Goal: Check status: Check status

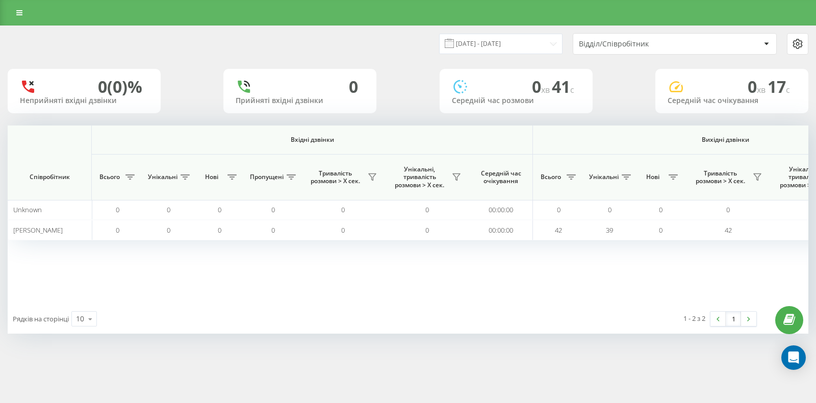
scroll to position [0, 520]
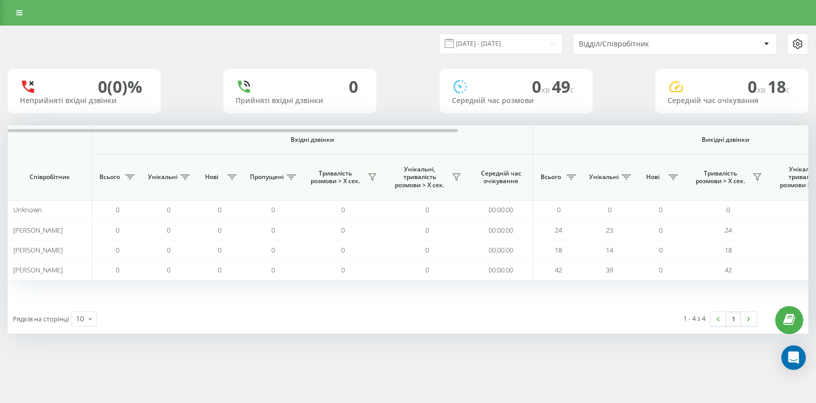
scroll to position [0, 622]
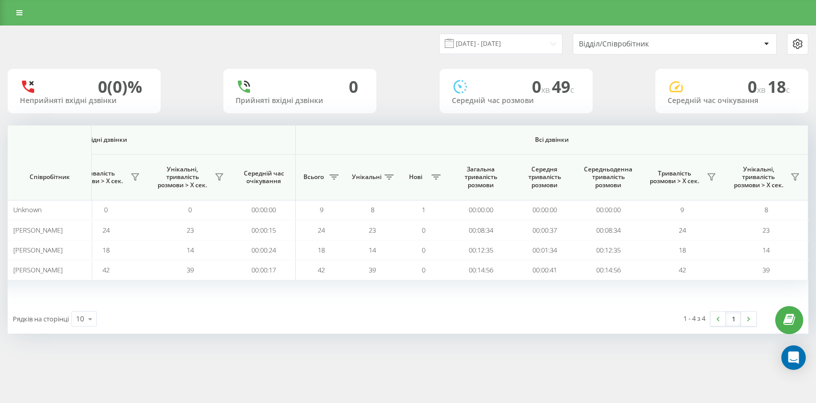
click at [714, 128] on div at bounding box center [408, 130] width 801 height 8
click at [714, 179] on icon at bounding box center [712, 177] width 8 height 8
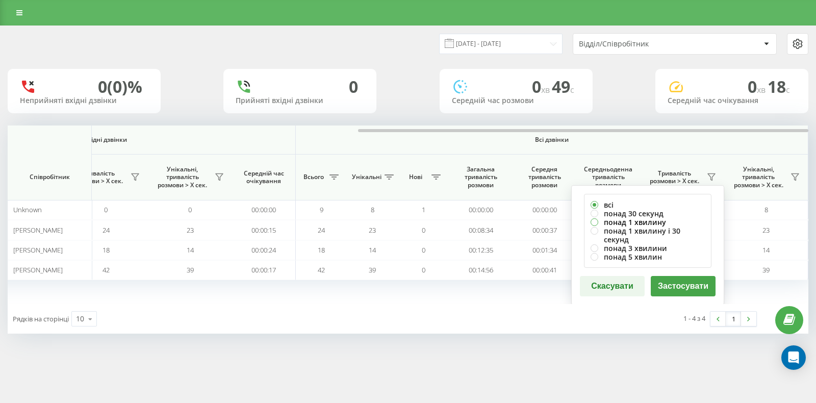
click at [622, 218] on label "понад 1 хвилину" at bounding box center [648, 222] width 114 height 9
radio input "true"
click at [692, 278] on button "Застосувати" at bounding box center [683, 286] width 65 height 20
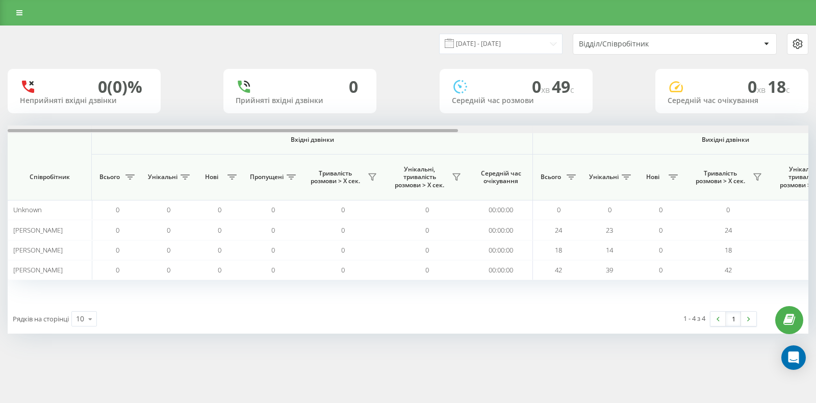
click at [714, 127] on div at bounding box center [408, 130] width 801 height 8
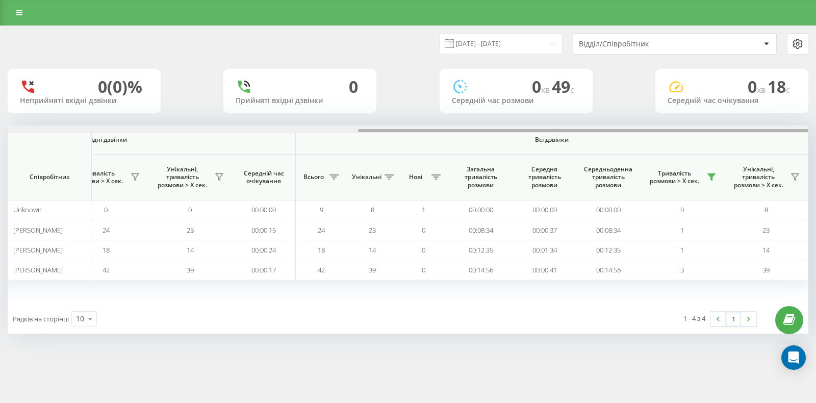
click at [714, 127] on div at bounding box center [408, 130] width 801 height 8
drag, startPoint x: 714, startPoint y: 127, endPoint x: 751, endPoint y: 129, distance: 36.8
click at [751, 129] on div at bounding box center [408, 130] width 801 height 8
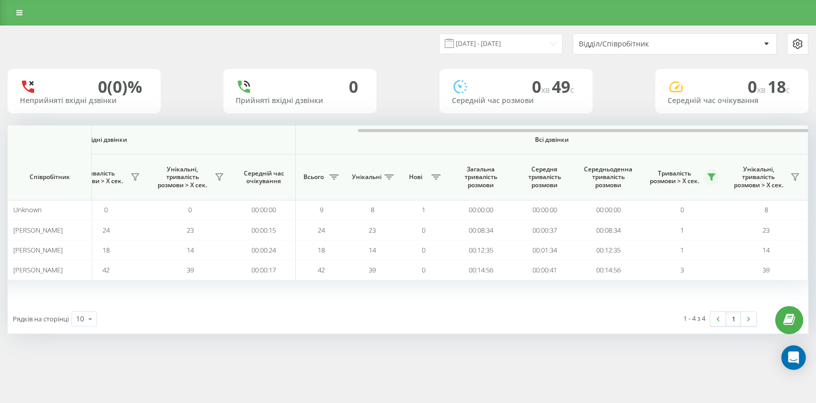
click at [709, 179] on icon at bounding box center [712, 177] width 8 height 8
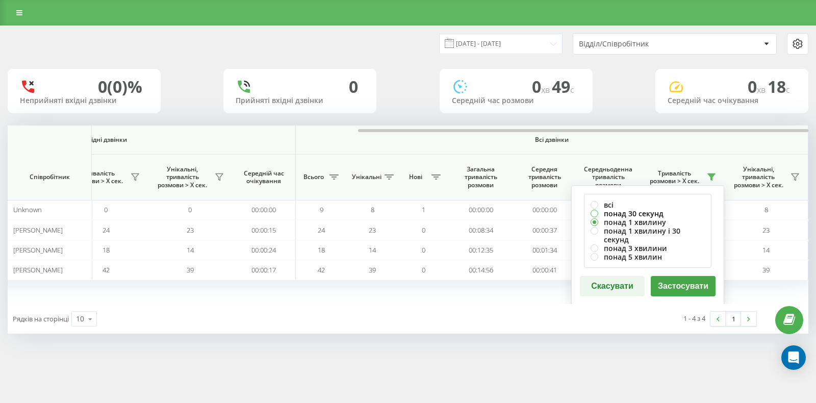
click at [635, 212] on label "понад 30 секунд" at bounding box center [648, 213] width 114 height 9
radio input "true"
click at [698, 276] on button "Застосувати" at bounding box center [683, 286] width 65 height 20
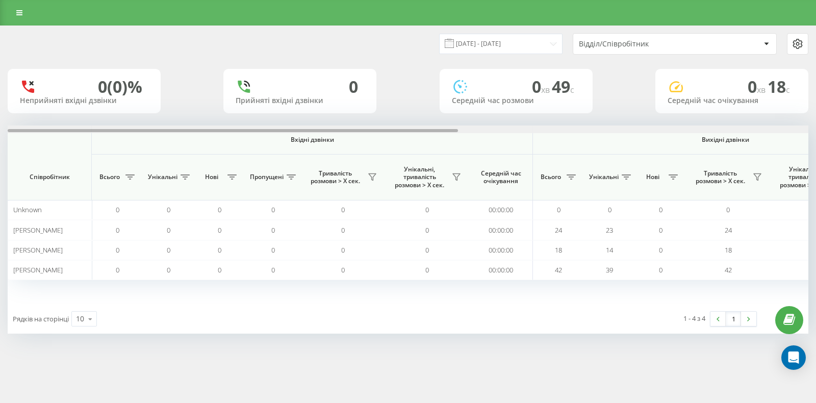
drag, startPoint x: 747, startPoint y: 120, endPoint x: 749, endPoint y: 126, distance: 5.5
click at [747, 121] on div "19.08.2025 - 19.08.2025 Відділ/Співробітник 0 (0)% Неприйняті вхідні дзвінки 0 …" at bounding box center [408, 180] width 801 height 308
click at [749, 129] on div at bounding box center [408, 130] width 801 height 8
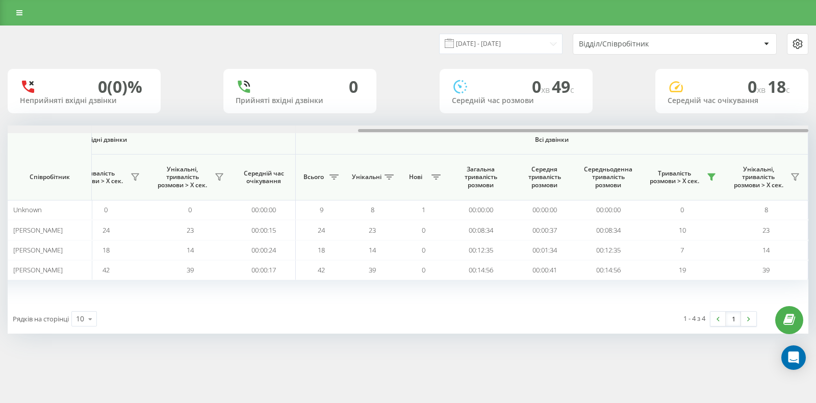
click at [749, 129] on div at bounding box center [408, 130] width 801 height 8
